Goal: Task Accomplishment & Management: Manage account settings

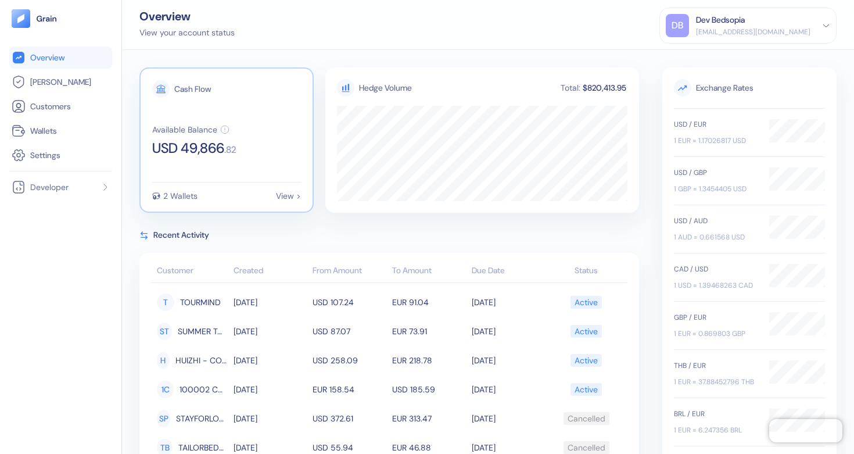
click at [193, 161] on div "Cash Flow Available Balance USD 49,866 . 82 2 Wallets View >" at bounding box center [226, 139] width 174 height 145
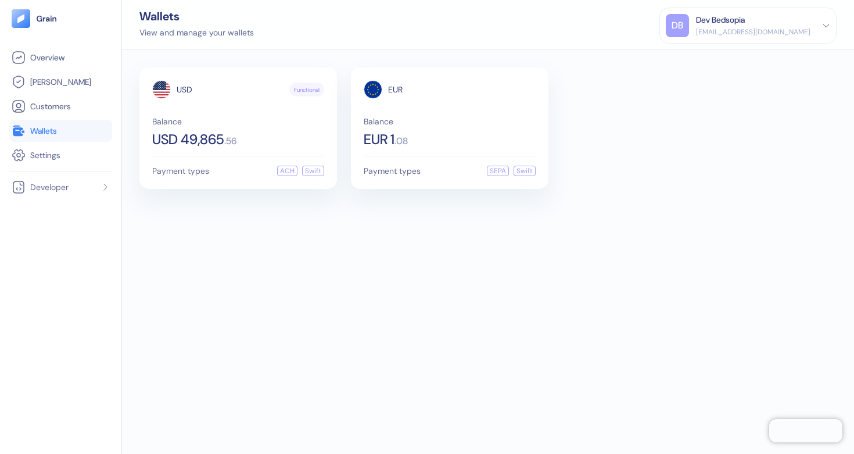
click at [193, 161] on div "USD Functional Balance USD 49,865 . 56 Payment types ACH Swift" at bounding box center [238, 127] width 198 height 121
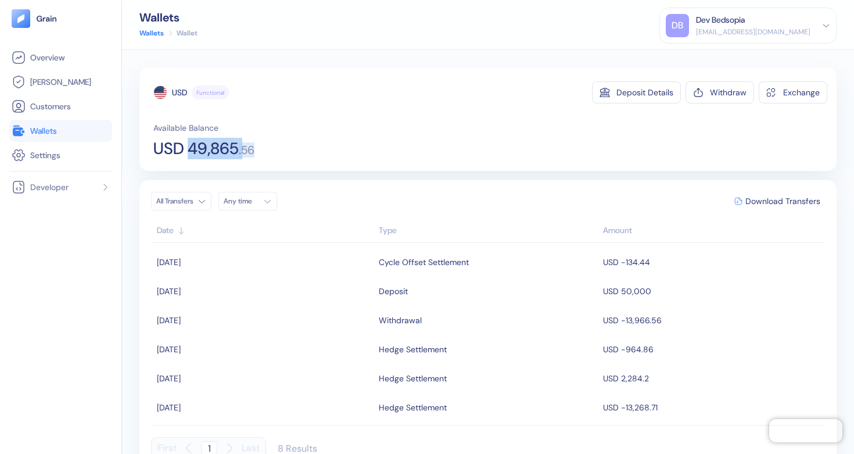
copy div "49,865 . 56"
drag, startPoint x: 189, startPoint y: 153, endPoint x: 257, endPoint y: 153, distance: 68.6
click at [255, 153] on div "USD 49,865 . 56" at bounding box center [203, 149] width 101 height 16
click at [789, 31] on div "[EMAIL_ADDRESS][DOMAIN_NAME]" at bounding box center [753, 32] width 114 height 10
click at [713, 58] on div "Sign Out" at bounding box center [697, 58] width 32 height 12
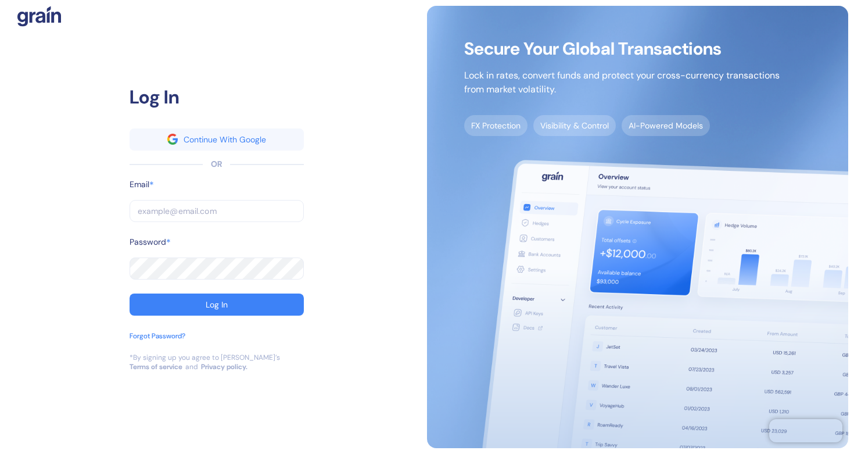
click at [203, 216] on input "text" at bounding box center [217, 211] width 174 height 22
type input "[EMAIL_ADDRESS][DOMAIN_NAME]"
